Goal: Task Accomplishment & Management: Use online tool/utility

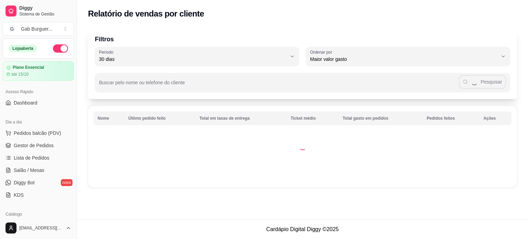
select select "30"
select select "HIGHEST_TOTAL_SPENT_WITH_ORDERS"
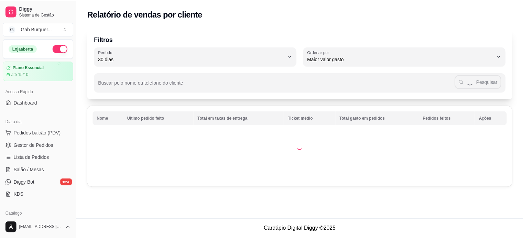
scroll to position [103, 0]
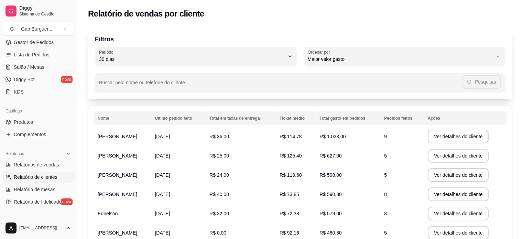
click at [41, 48] on ul "Pedidos balcão (PDV) Gestor de Pedidos Lista de Pedidos Salão / Mesas Diggy Bot…" at bounding box center [38, 60] width 71 height 73
click at [44, 44] on span "Gestor de Pedidos" at bounding box center [34, 42] width 40 height 7
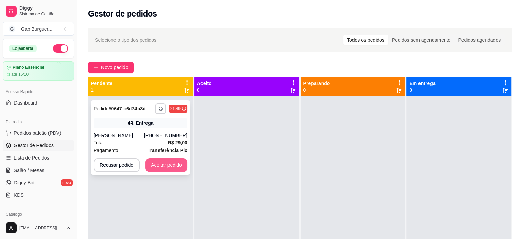
click at [158, 157] on div "**********" at bounding box center [140, 137] width 99 height 74
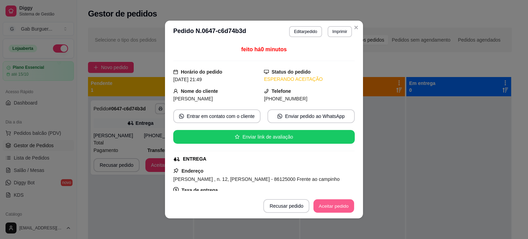
click at [334, 207] on button "Aceitar pedido" at bounding box center [334, 206] width 41 height 13
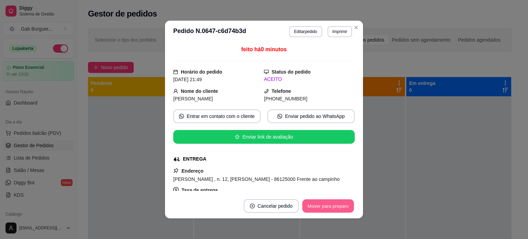
click at [325, 207] on button "Mover para preparo" at bounding box center [328, 206] width 52 height 13
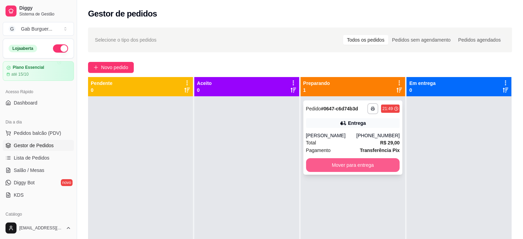
click at [350, 163] on button "Mover para entrega" at bounding box center [353, 165] width 94 height 14
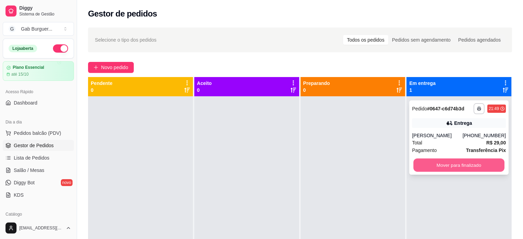
click at [463, 170] on button "Mover para finalizado" at bounding box center [459, 165] width 91 height 13
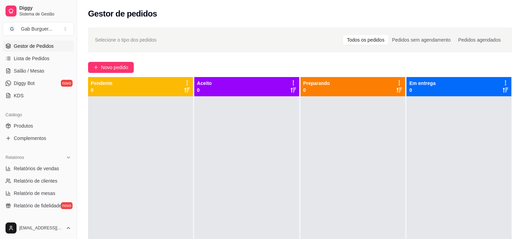
scroll to position [103, 0]
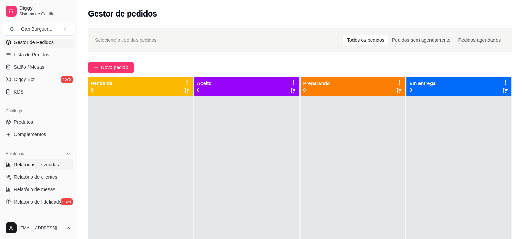
click at [35, 163] on span "Relatórios de vendas" at bounding box center [36, 164] width 45 height 7
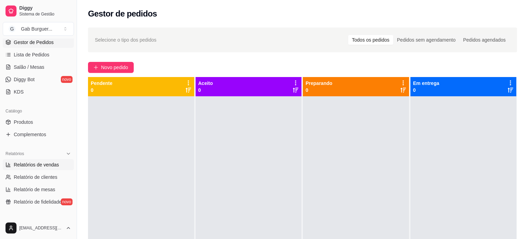
select select "ALL"
select select "0"
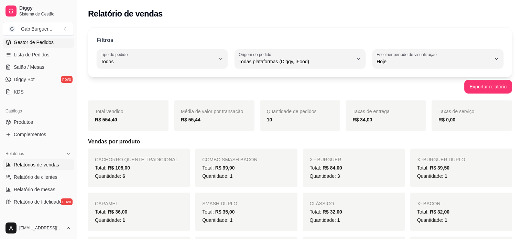
drag, startPoint x: 33, startPoint y: 75, endPoint x: 37, endPoint y: 43, distance: 32.6
click at [37, 43] on span "Gestor de Pedidos" at bounding box center [34, 42] width 40 height 7
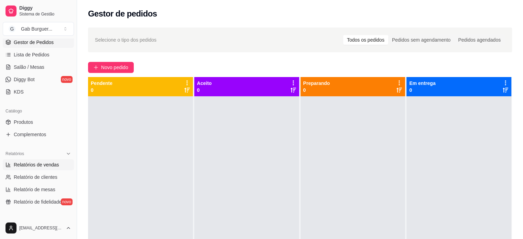
click at [32, 163] on span "Relatórios de vendas" at bounding box center [36, 164] width 45 height 7
select select "ALL"
select select "0"
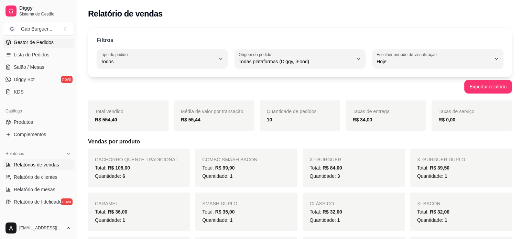
click at [24, 45] on link "Gestor de Pedidos" at bounding box center [38, 42] width 71 height 11
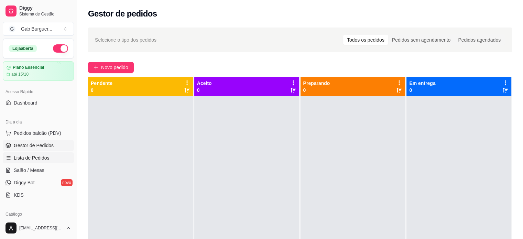
click at [51, 157] on link "Lista de Pedidos" at bounding box center [38, 157] width 71 height 11
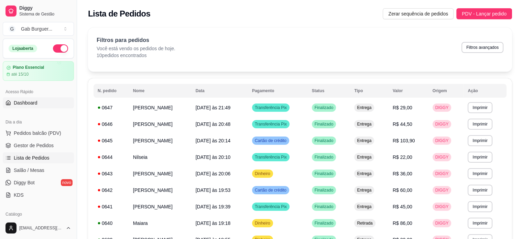
click at [33, 104] on span "Dashboard" at bounding box center [26, 102] width 24 height 7
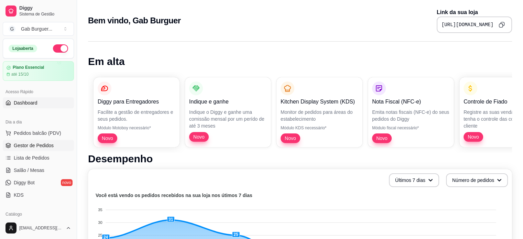
click at [50, 142] on span "Gestor de Pedidos" at bounding box center [34, 145] width 40 height 7
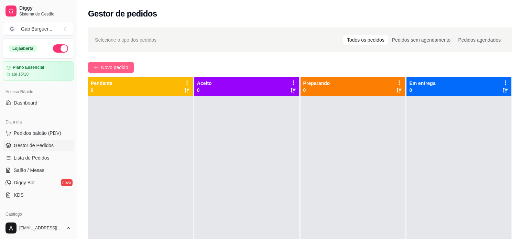
click at [121, 63] on button "Novo pedido" at bounding box center [111, 67] width 46 height 11
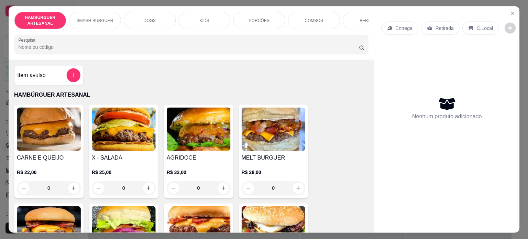
click at [121, 64] on div "Item avulso HAMBÚRGUER ARTESANAL CARNE E QUEIJO R$ 22,00 0 X - SALADA R$ 25,00 …" at bounding box center [192, 146] width 366 height 173
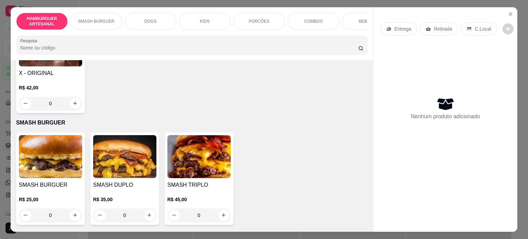
scroll to position [413, 0]
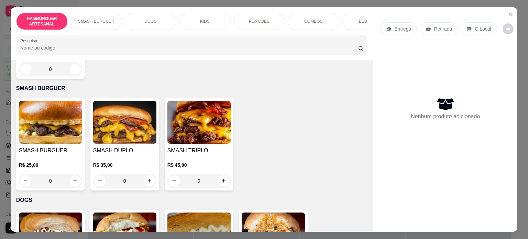
click at [146, 184] on div "0" at bounding box center [124, 181] width 63 height 14
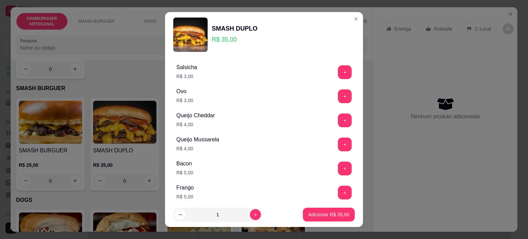
scroll to position [172, 0]
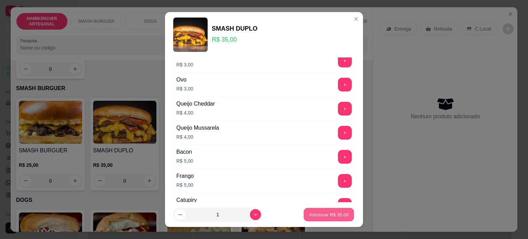
click at [309, 212] on p "Adicionar R$ 35,00" at bounding box center [329, 215] width 40 height 7
type input "1"
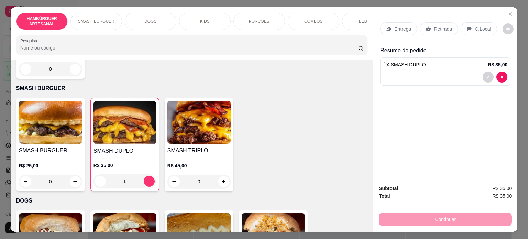
click at [398, 28] on p "Entrega" at bounding box center [403, 28] width 17 height 7
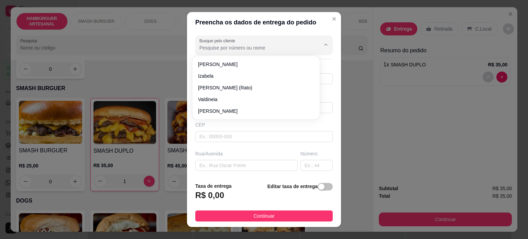
click at [255, 49] on input "Busque pelo cliente" at bounding box center [255, 47] width 110 height 7
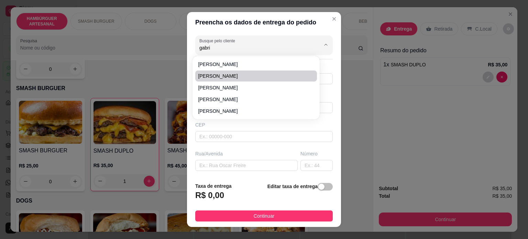
click at [249, 72] on li "[PERSON_NAME]" at bounding box center [256, 76] width 122 height 11
type input "[PERSON_NAME]"
type input "91949874"
type input "[PERSON_NAME]"
type input "[GEOGRAPHIC_DATA]"
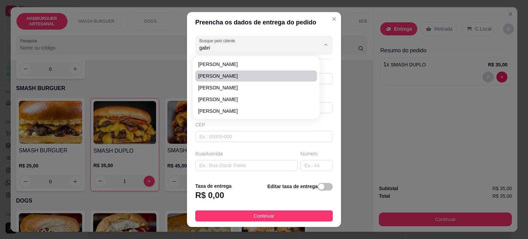
type input "18"
type input "Tamarana"
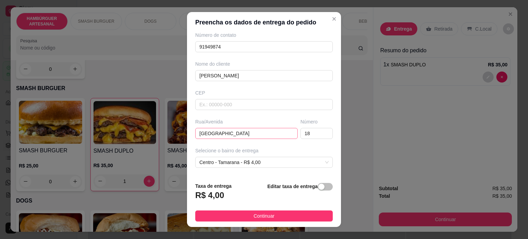
scroll to position [69, 0]
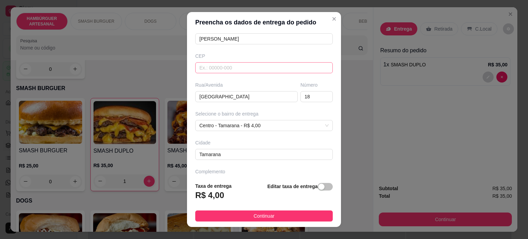
type input "[PERSON_NAME]"
click at [271, 66] on input "text" at bounding box center [264, 67] width 138 height 11
type input "86125000"
paste input "[STREET_ADDRESS][PERSON_NAME]"
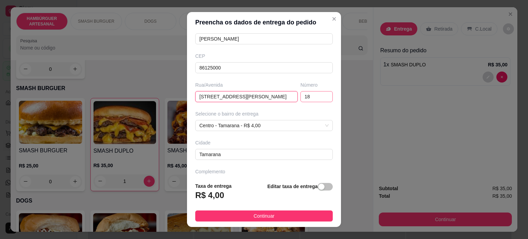
type input "[STREET_ADDRESS][PERSON_NAME]"
drag, startPoint x: 304, startPoint y: 97, endPoint x: 248, endPoint y: 86, distance: 57.4
click at [248, 86] on div "Rua/[STREET_ADDRESS][PERSON_NAME]" at bounding box center [264, 92] width 140 height 21
type input "207"
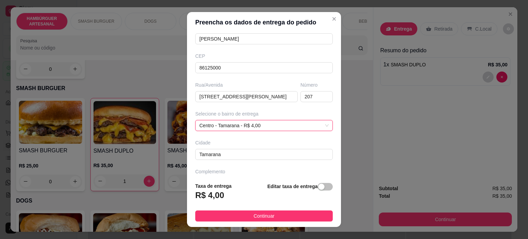
click at [277, 129] on span "Centro - Tamarana - R$ 4,00" at bounding box center [264, 125] width 129 height 10
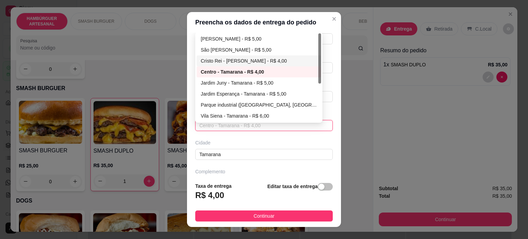
click at [237, 60] on div "Cristo Rei - [PERSON_NAME] - R$ 4,00" at bounding box center [259, 61] width 116 height 8
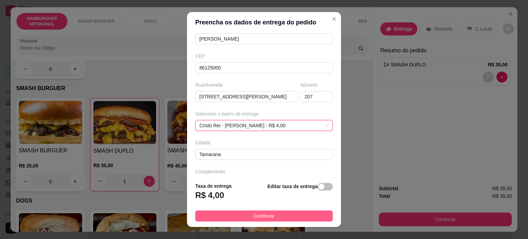
click at [247, 217] on button "Continuar" at bounding box center [264, 216] width 138 height 11
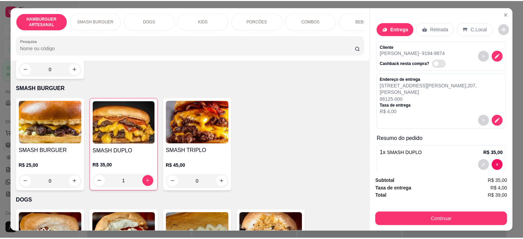
scroll to position [17, 0]
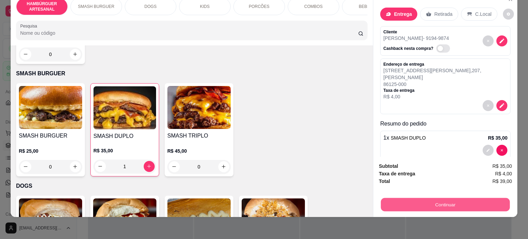
click at [452, 199] on button "Continuar" at bounding box center [445, 204] width 129 height 13
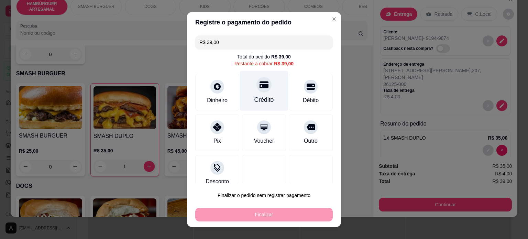
click at [260, 87] on icon at bounding box center [264, 84] width 9 height 7
type input "R$ 0,00"
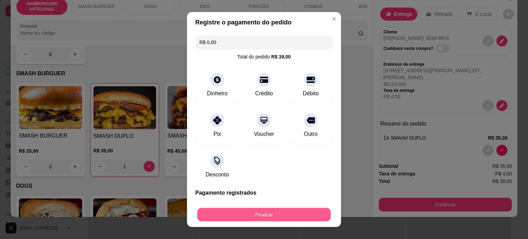
click at [257, 215] on button "Finalizar" at bounding box center [263, 214] width 133 height 13
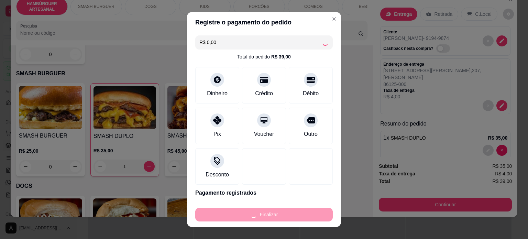
type input "0"
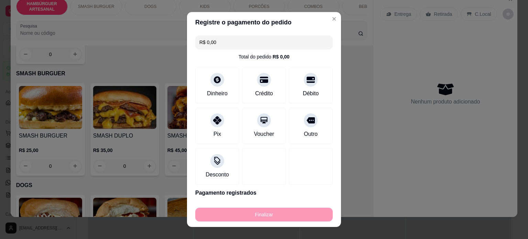
type input "-R$ 39,00"
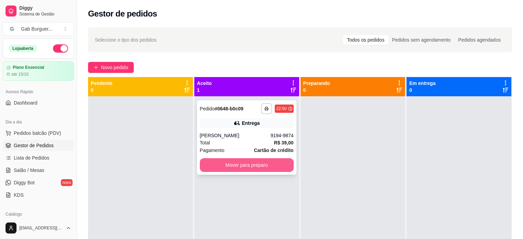
click at [279, 169] on button "Mover para preparo" at bounding box center [247, 165] width 94 height 14
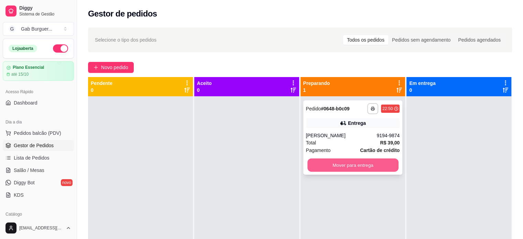
click at [363, 163] on button "Mover para entrega" at bounding box center [353, 165] width 91 height 13
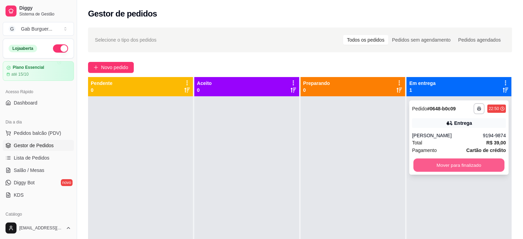
click at [435, 160] on button "Mover para finalizado" at bounding box center [459, 165] width 91 height 13
